Goal: Information Seeking & Learning: Find specific fact

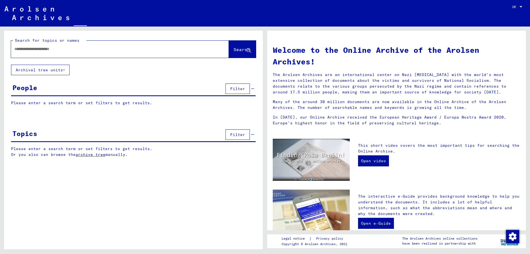
type input "**********"
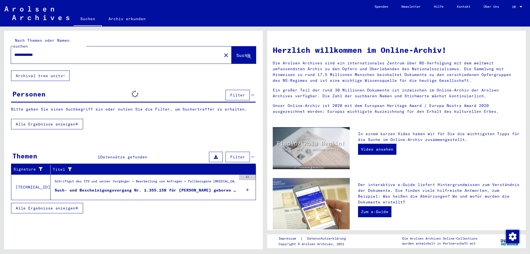
click at [516, 4] on div "DE DE" at bounding box center [517, 5] width 11 height 9
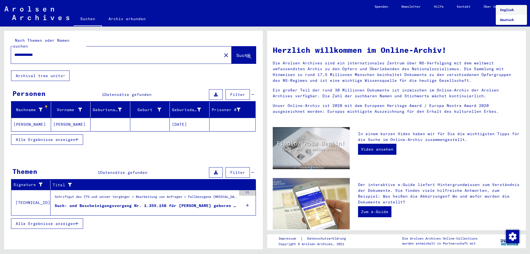
click at [506, 12] on span "English" at bounding box center [507, 10] width 14 height 4
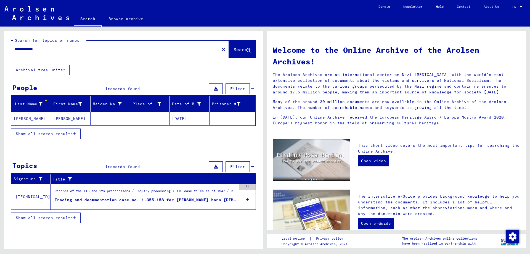
click at [134, 203] on figure "Tracing and documentation case no. 1.355.158 for [PERSON_NAME] born [DEMOGRAPHI…" at bounding box center [146, 201] width 182 height 8
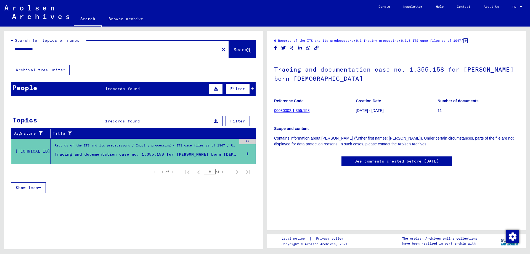
click at [247, 154] on icon at bounding box center [247, 153] width 3 height 19
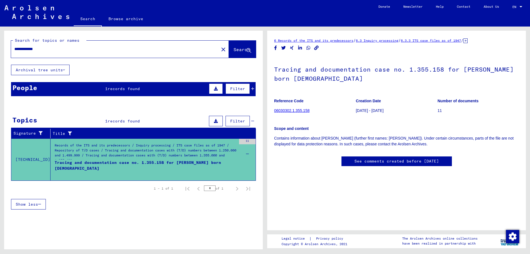
click at [106, 206] on div "Show less" at bounding box center [133, 204] width 245 height 16
click at [155, 201] on div "Show less" at bounding box center [133, 204] width 245 height 16
click at [0, 150] on div "**********" at bounding box center [132, 138] width 265 height 223
click at [125, 147] on div "Records of the ITS and its predecessors / Inquiry processing / ITS case files a…" at bounding box center [146, 152] width 182 height 19
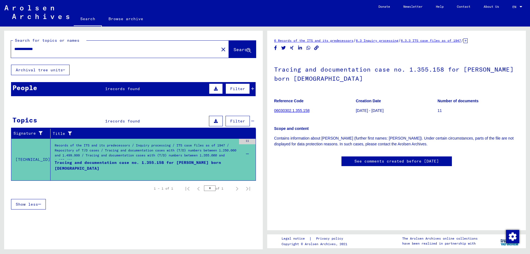
scroll to position [0, 0]
click at [464, 40] on span "/" at bounding box center [462, 40] width 2 height 5
click at [468, 41] on icon at bounding box center [466, 40] width 4 height 5
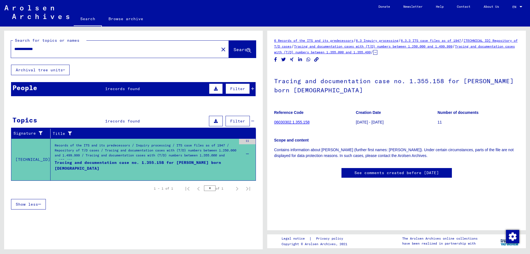
click at [441, 120] on p "11" at bounding box center [478, 122] width 81 height 6
click at [440, 120] on p "11" at bounding box center [478, 122] width 81 height 6
click at [122, 89] on span "records found" at bounding box center [124, 88] width 32 height 5
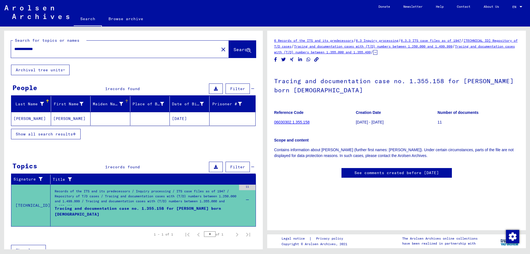
click at [117, 105] on div "Maiden Name" at bounding box center [108, 104] width 30 height 6
click at [86, 118] on mat-cell "[PERSON_NAME]" at bounding box center [71, 119] width 40 height 14
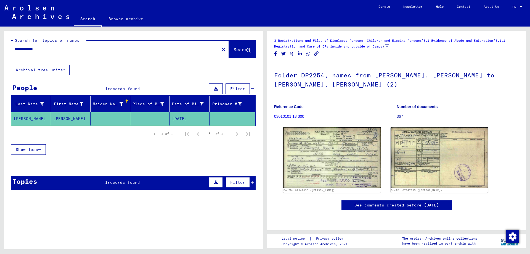
click at [125, 99] on div at bounding box center [126, 99] width 3 height 1
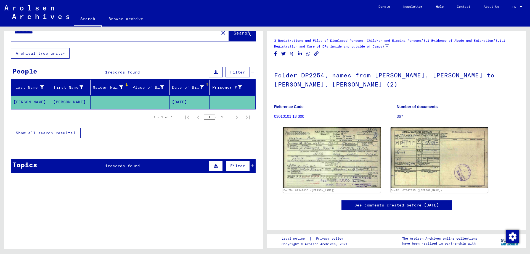
scroll to position [20, 0]
